Goal: Task Accomplishment & Management: Complete application form

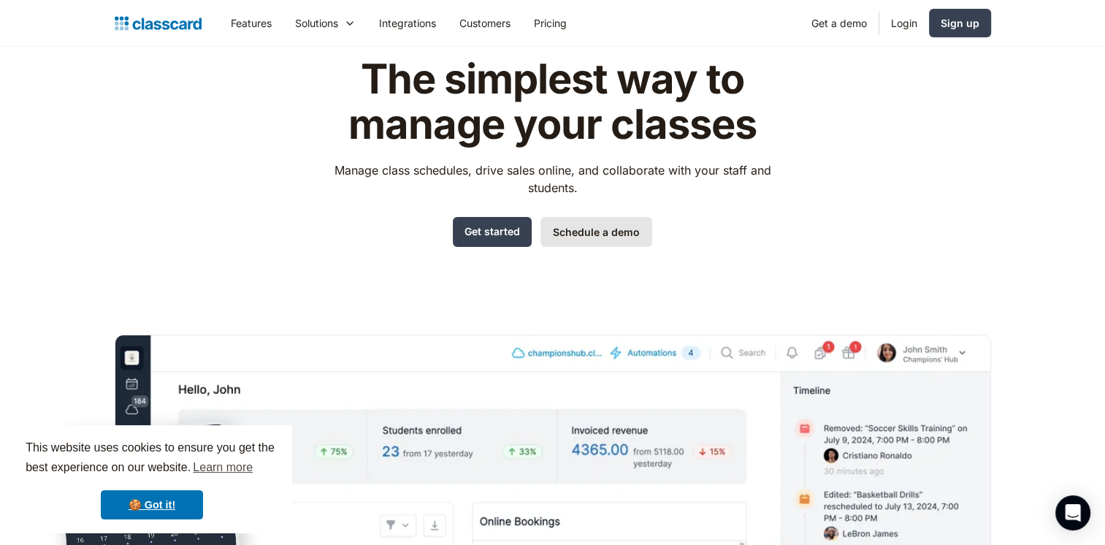
scroll to position [52, 0]
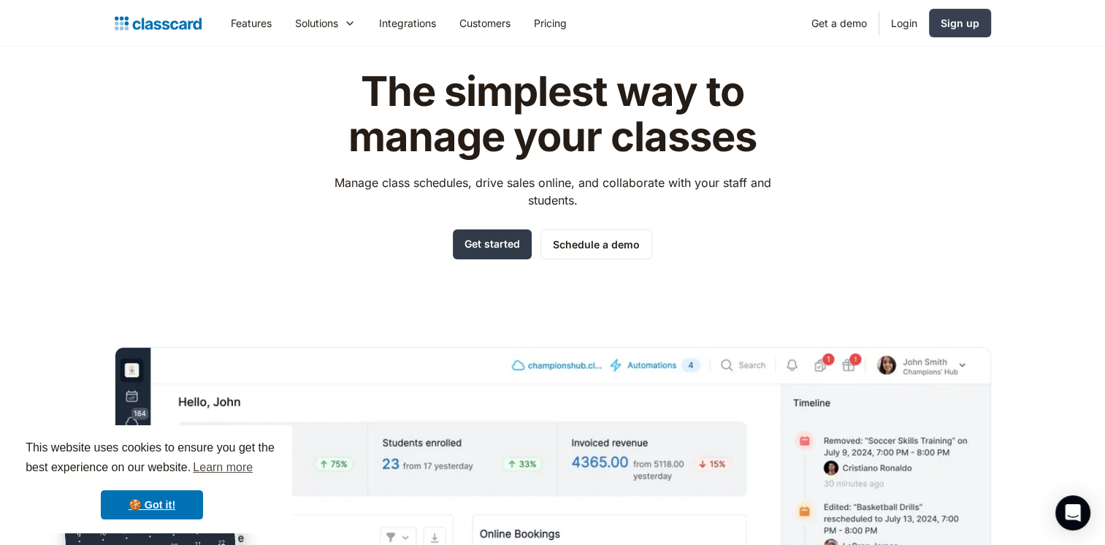
click at [477, 250] on link "Get started" at bounding box center [492, 244] width 79 height 30
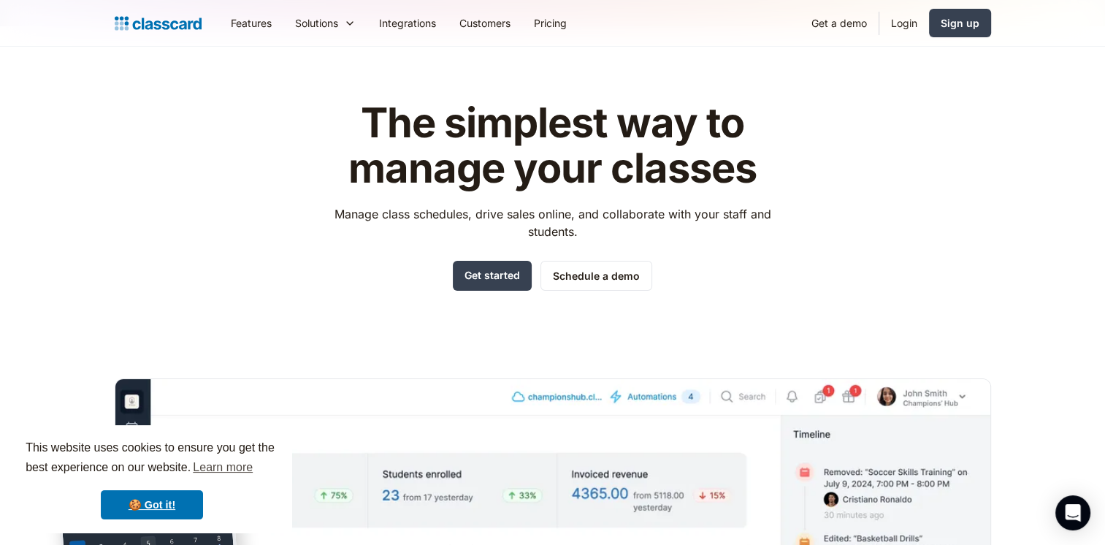
scroll to position [19, 0]
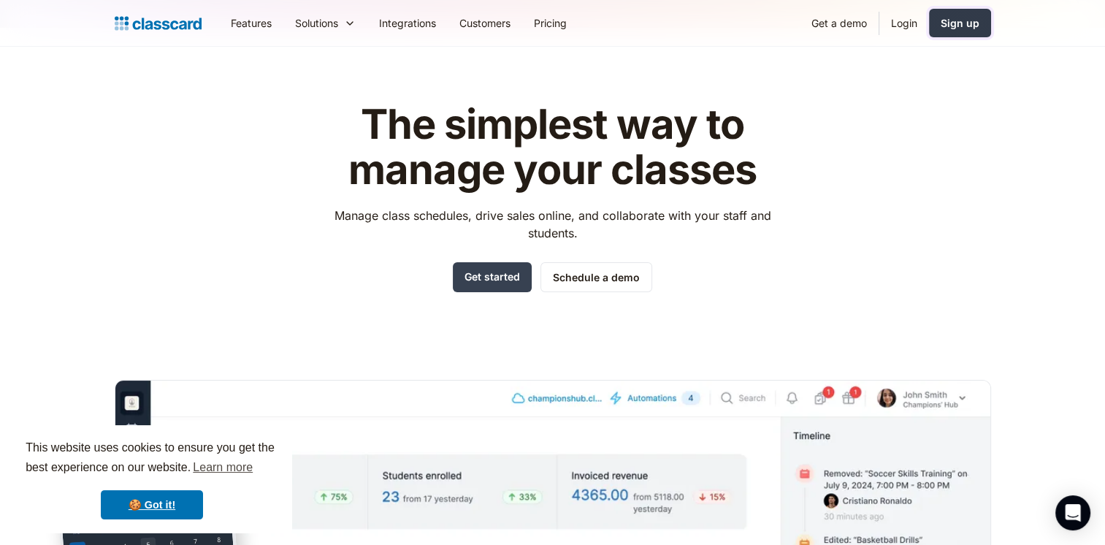
click at [960, 28] on div "Sign up" at bounding box center [960, 22] width 39 height 15
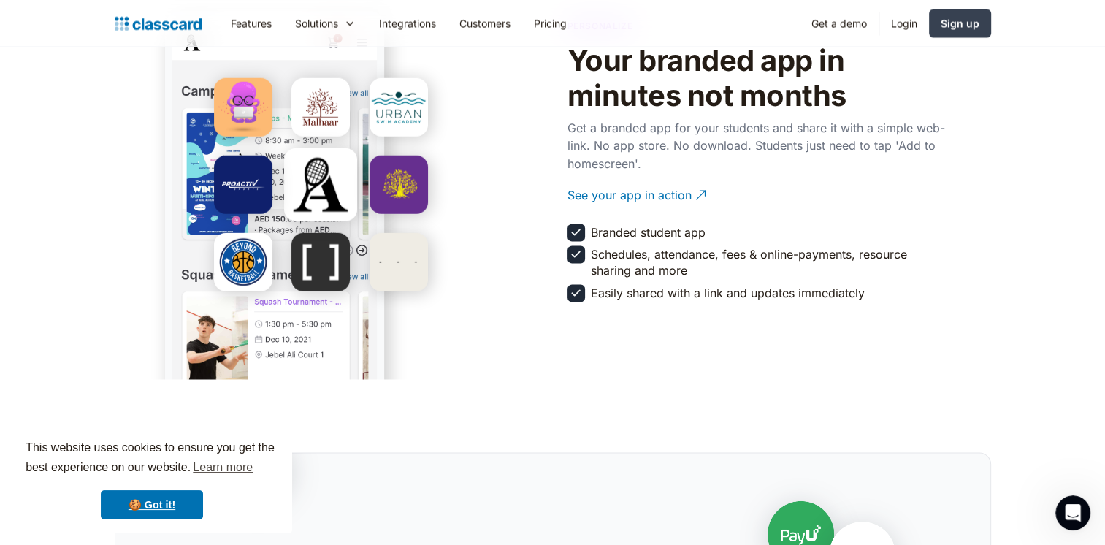
scroll to position [2611, 0]
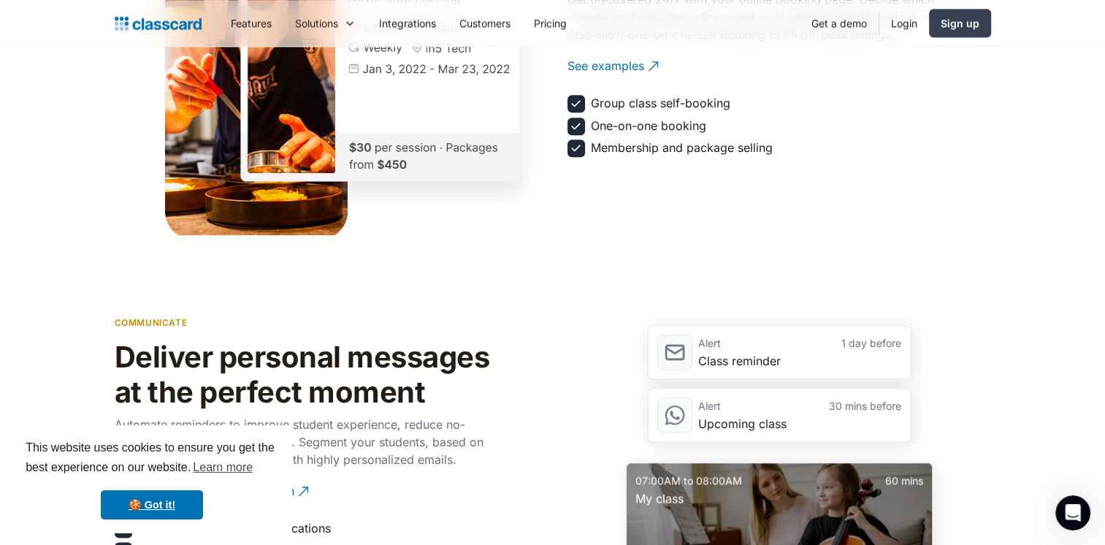
scroll to position [1821, 0]
